Goal: Navigation & Orientation: Find specific page/section

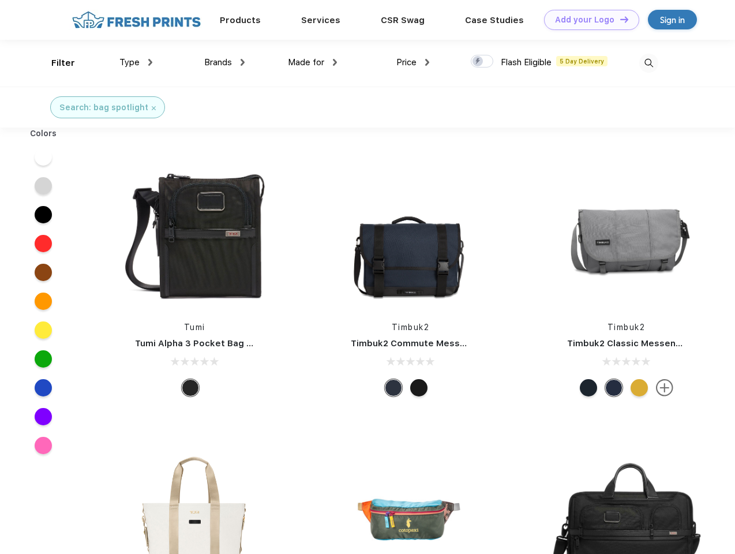
scroll to position [1, 0]
click at [587, 20] on link "Add your Logo Design Tool" at bounding box center [591, 20] width 95 height 20
click at [55, 63] on div "Filter" at bounding box center [63, 63] width 24 height 13
click at [136, 62] on span "Type" at bounding box center [129, 62] width 20 height 10
click at [224, 62] on span "Brands" at bounding box center [218, 62] width 28 height 10
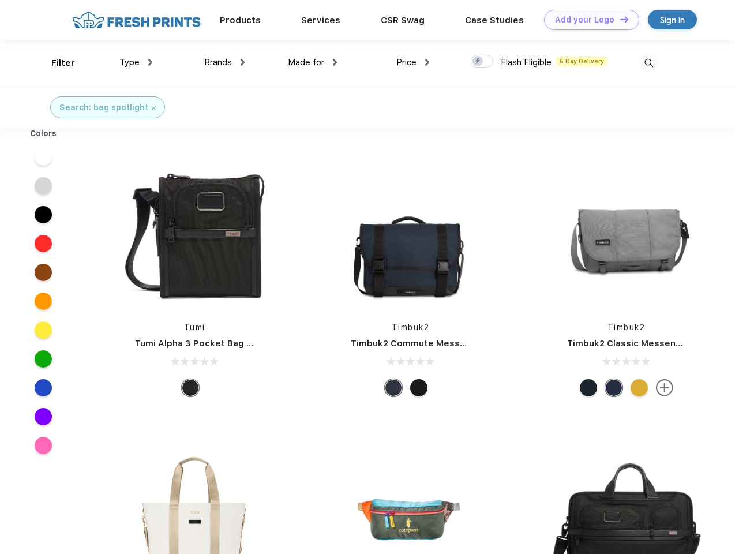
click at [313, 62] on span "Made for" at bounding box center [306, 62] width 36 height 10
click at [413, 62] on span "Price" at bounding box center [406, 62] width 20 height 10
click at [482, 62] on div at bounding box center [482, 61] width 22 height 13
click at [478, 62] on input "checkbox" at bounding box center [474, 57] width 7 height 7
click at [648, 63] on img at bounding box center [648, 63] width 19 height 19
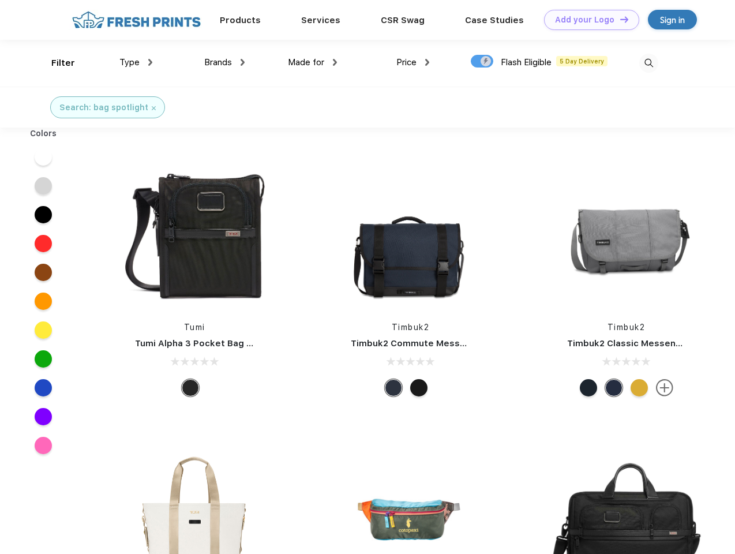
click at [43, 157] on div at bounding box center [43, 156] width 44 height 29
click at [43, 186] on div at bounding box center [43, 185] width 44 height 29
